Goal: Information Seeking & Learning: Learn about a topic

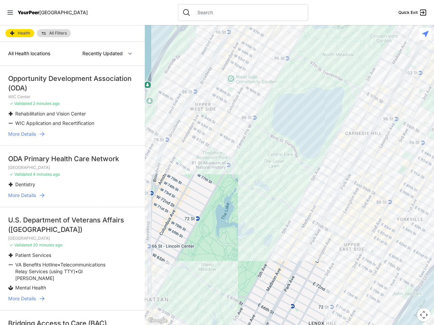
click at [10, 13] on icon at bounding box center [9, 13] width 5 height 4
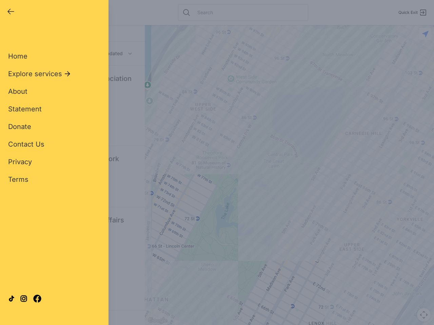
click at [289, 175] on div "Close panel YourPeer [GEOGRAPHIC_DATA] Quick Exit Single Adult Families Soup Ki…" at bounding box center [217, 162] width 434 height 325
click at [423, 315] on div "Close panel YourPeer [GEOGRAPHIC_DATA] Quick Exit Single Adult Families Soup Ki…" at bounding box center [217, 162] width 434 height 325
click at [425, 34] on div "Close panel YourPeer [GEOGRAPHIC_DATA] Quick Exit Single Adult Families Soup Ki…" at bounding box center [217, 162] width 434 height 325
